Goal: Task Accomplishment & Management: Manage account settings

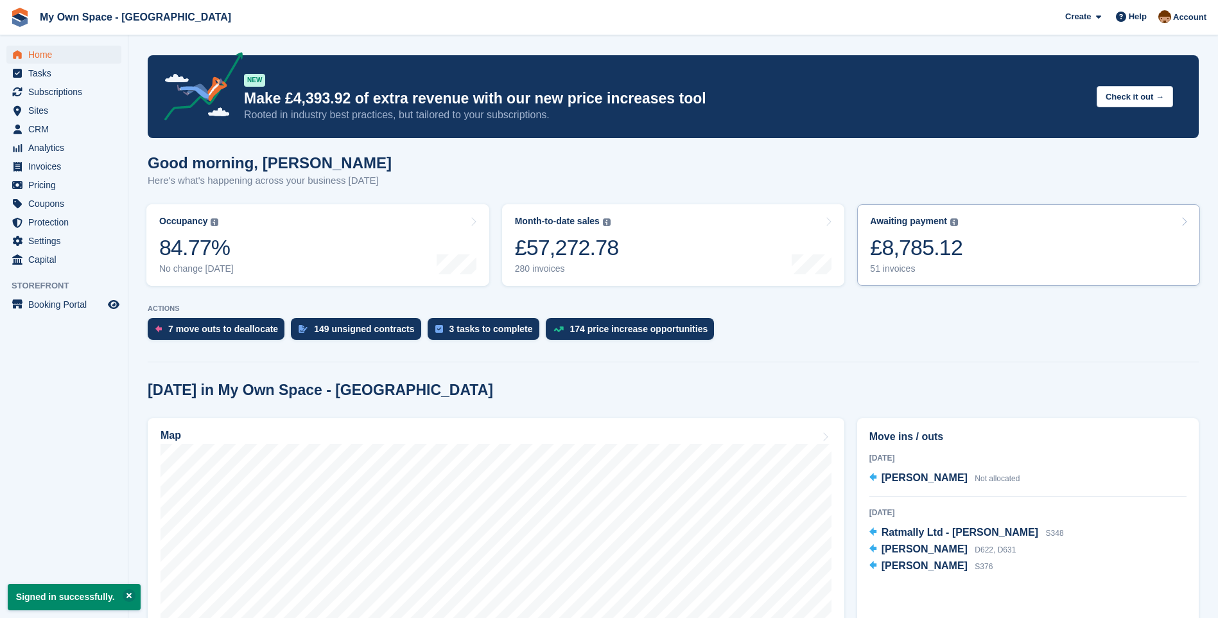
click at [891, 272] on div "51 invoices" at bounding box center [916, 268] width 92 height 11
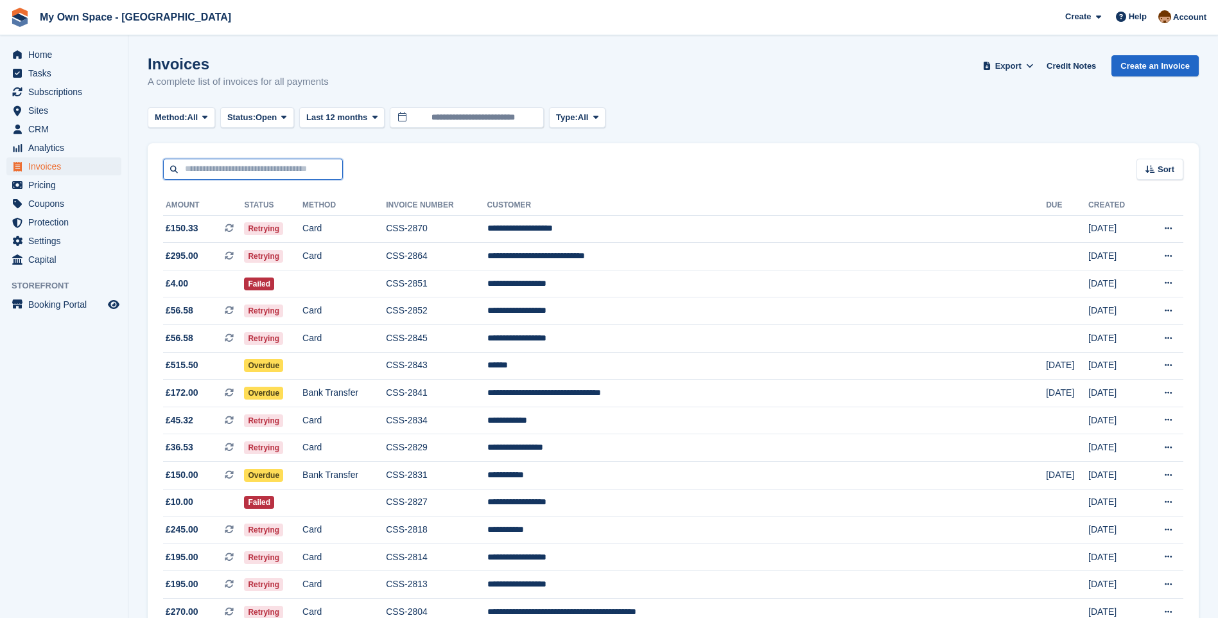
click at [283, 170] on input "text" at bounding box center [253, 169] width 180 height 21
type input "***"
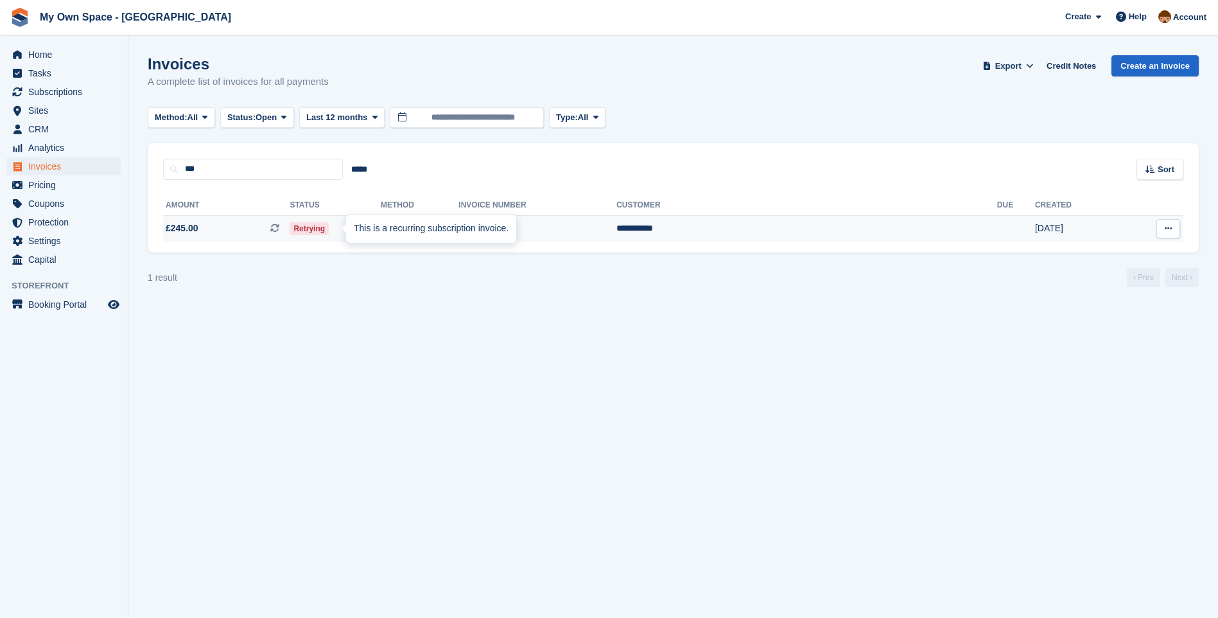
click at [349, 232] on div "This is a recurring subscription invoice." at bounding box center [431, 228] width 170 height 28
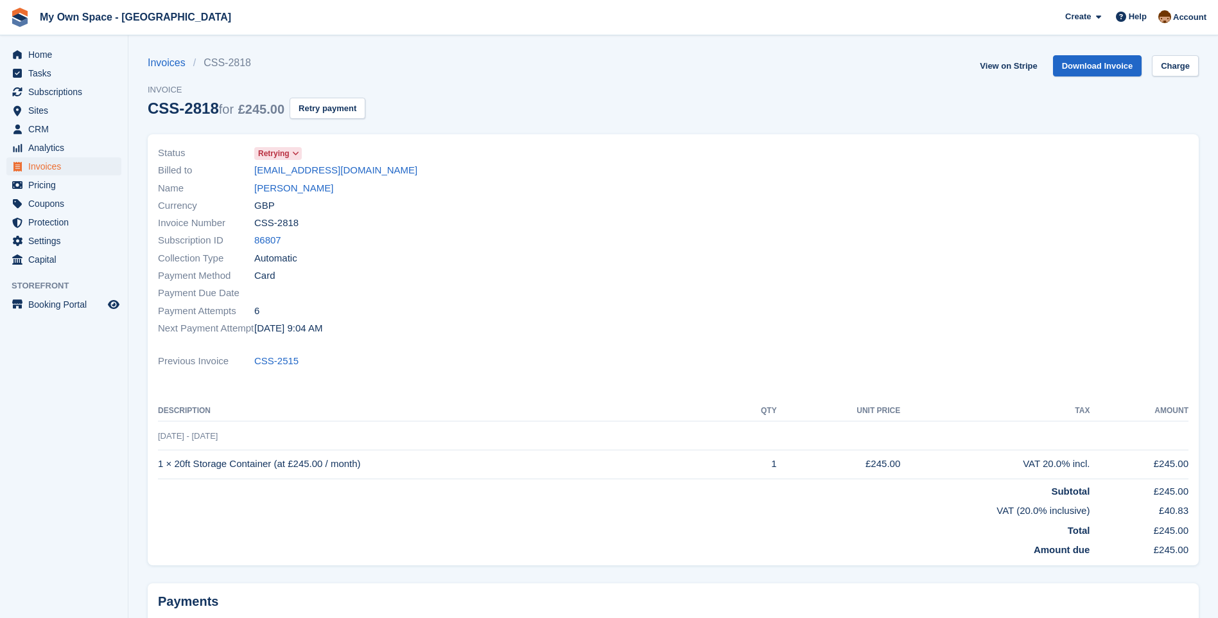
click at [293, 154] on icon at bounding box center [295, 154] width 7 height 8
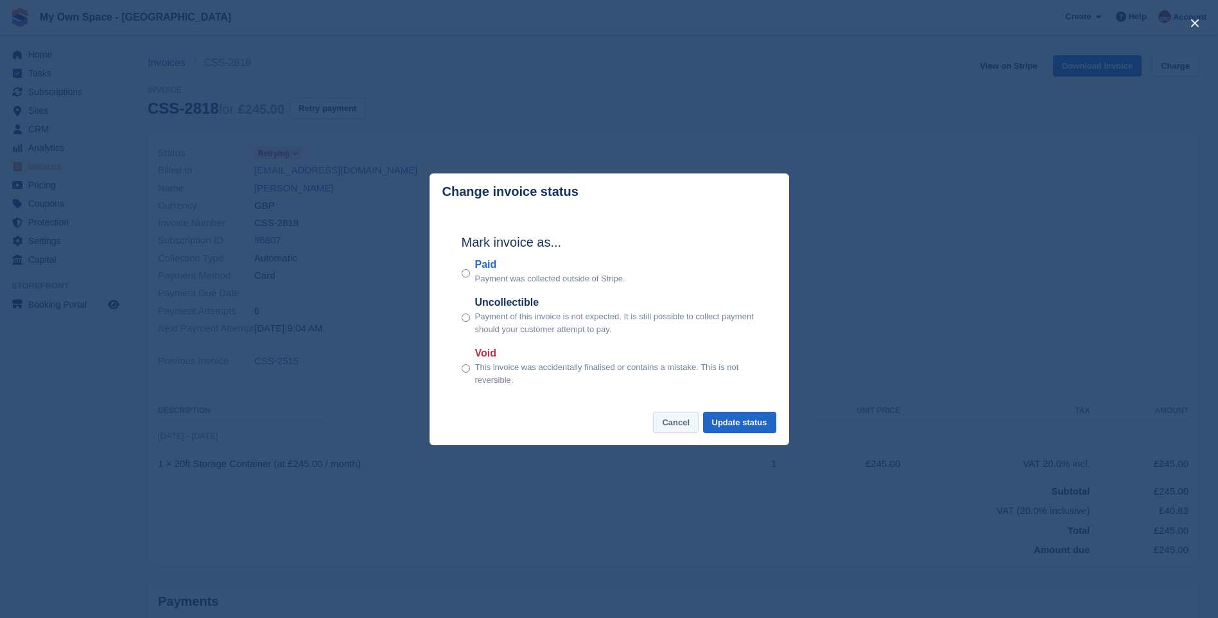
click at [660, 426] on button "Cancel" at bounding box center [676, 422] width 46 height 21
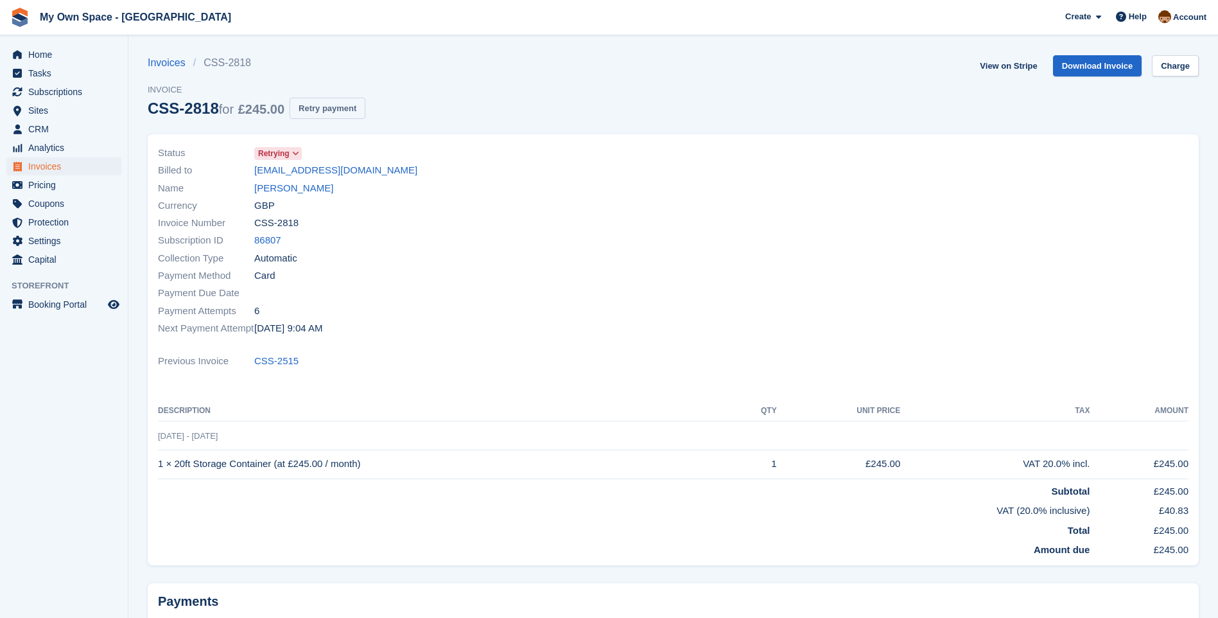
click at [340, 110] on button "Retry payment" at bounding box center [328, 108] width 76 height 21
